Goal: Find specific page/section: Find specific page/section

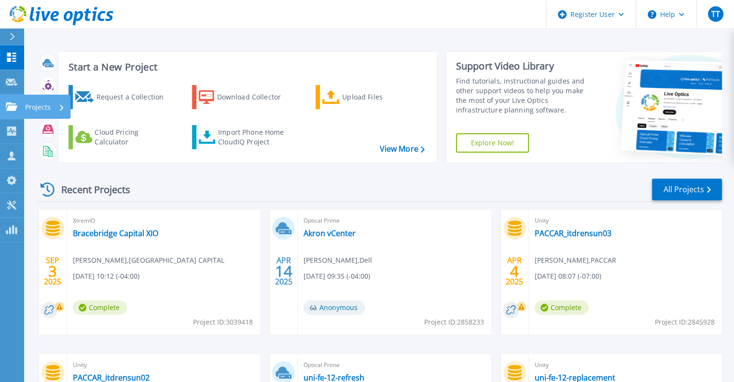
click at [28, 110] on p "Projects" at bounding box center [38, 107] width 26 height 25
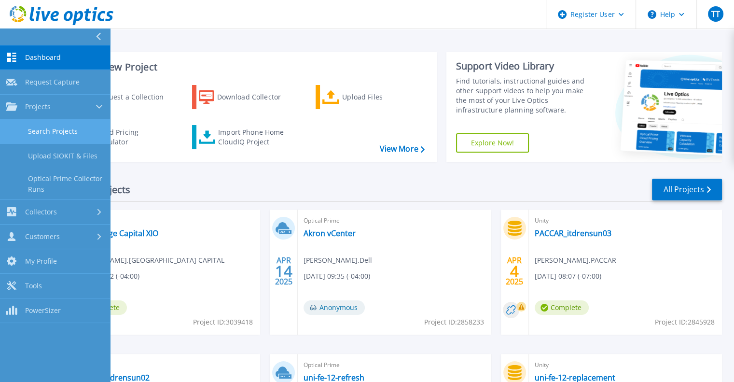
click at [48, 129] on link "Search Projects" at bounding box center [55, 131] width 110 height 25
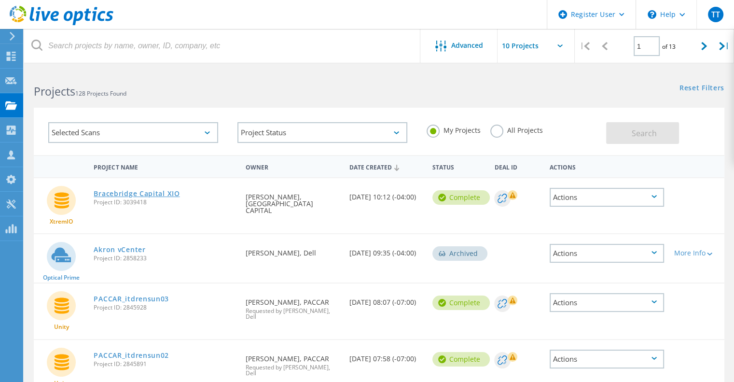
click at [116, 197] on link "Bracebridge Capital XIO" at bounding box center [137, 193] width 86 height 7
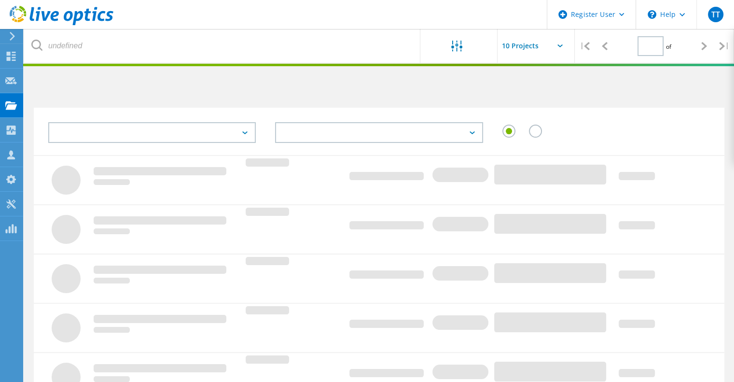
type input "1"
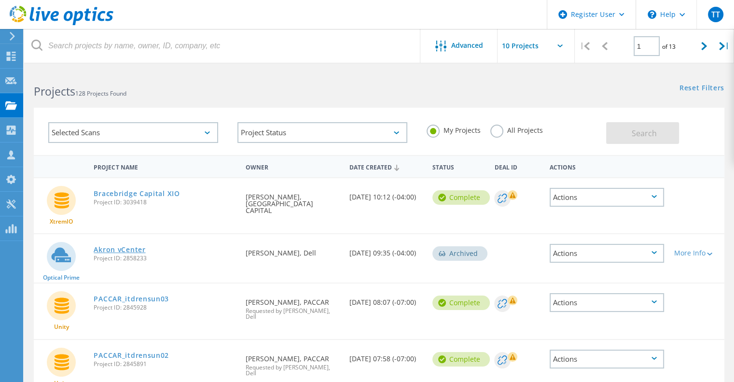
click at [136, 246] on link "Akron vCenter" at bounding box center [120, 249] width 52 height 7
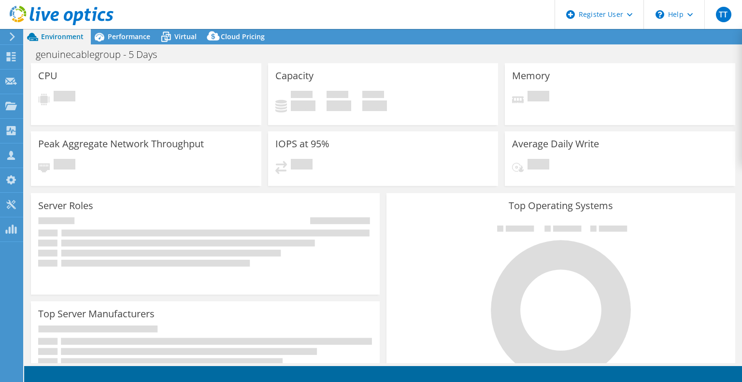
select select "USEast"
select select "USD"
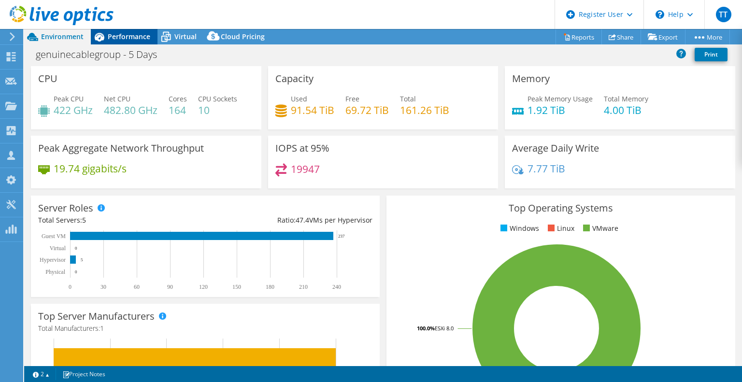
click at [134, 30] on div "Performance" at bounding box center [124, 36] width 67 height 15
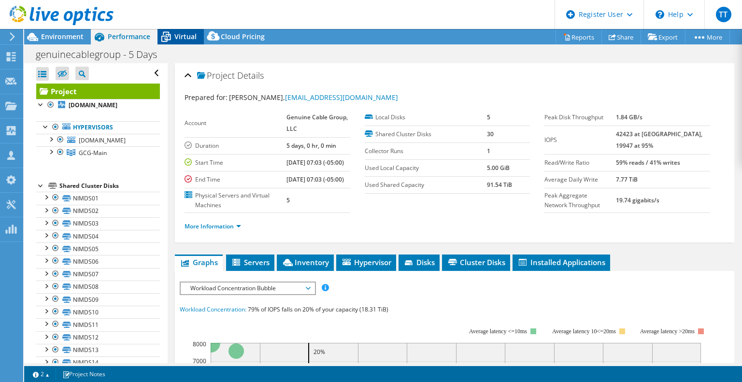
click at [190, 37] on span "Virtual" at bounding box center [185, 36] width 22 height 9
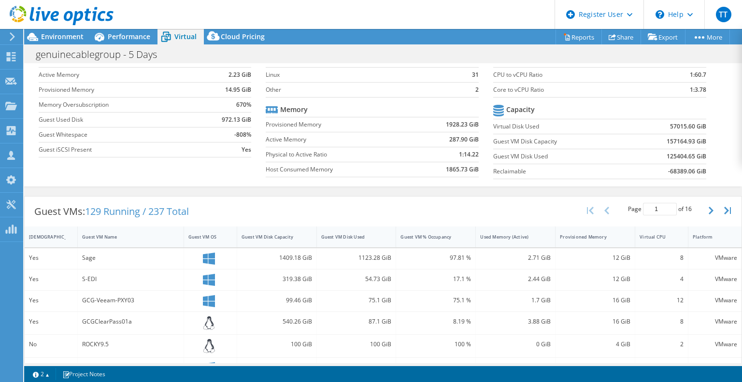
scroll to position [107, 0]
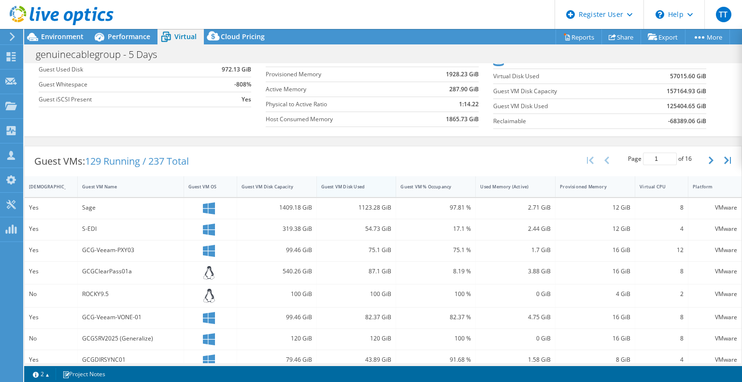
click at [350, 185] on div "Guest VM Disk Used" at bounding box center [350, 187] width 59 height 6
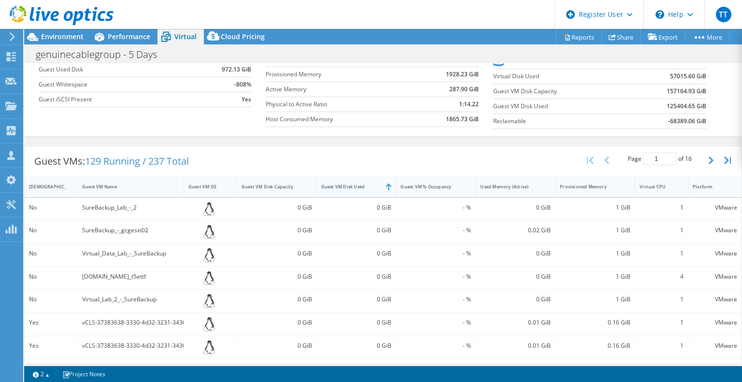
click at [350, 185] on div "Guest VM Disk Used" at bounding box center [350, 187] width 59 height 6
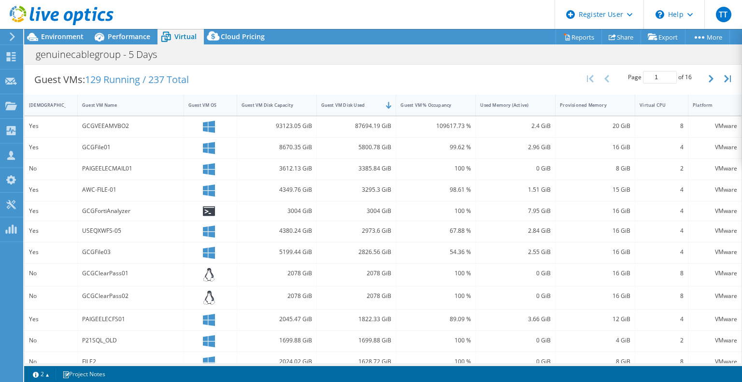
scroll to position [189, 0]
click at [417, 356] on div "100 %" at bounding box center [435, 361] width 71 height 11
